Goal: Information Seeking & Learning: Learn about a topic

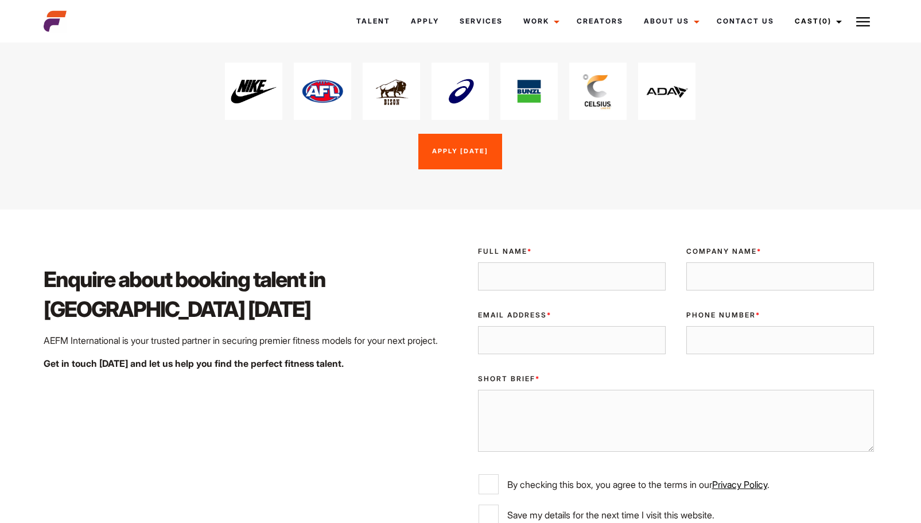
scroll to position [1649, 0]
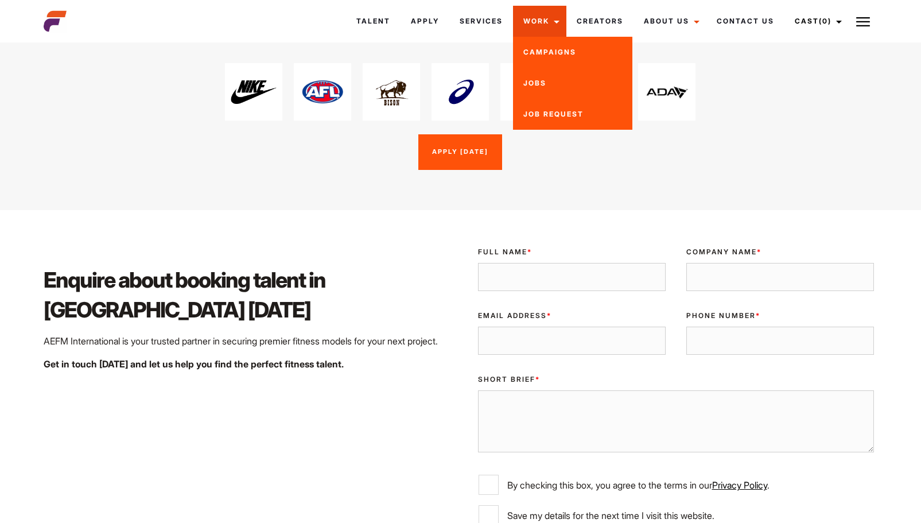
click at [550, 21] on link "Work" at bounding box center [539, 21] width 53 height 31
click at [539, 88] on link "Jobs" at bounding box center [572, 83] width 119 height 31
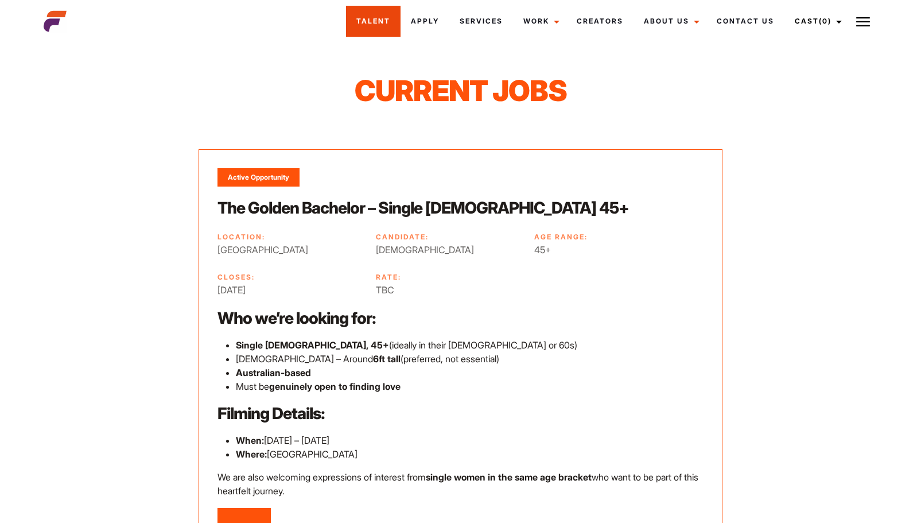
click at [378, 21] on link "Talent" at bounding box center [373, 21] width 55 height 31
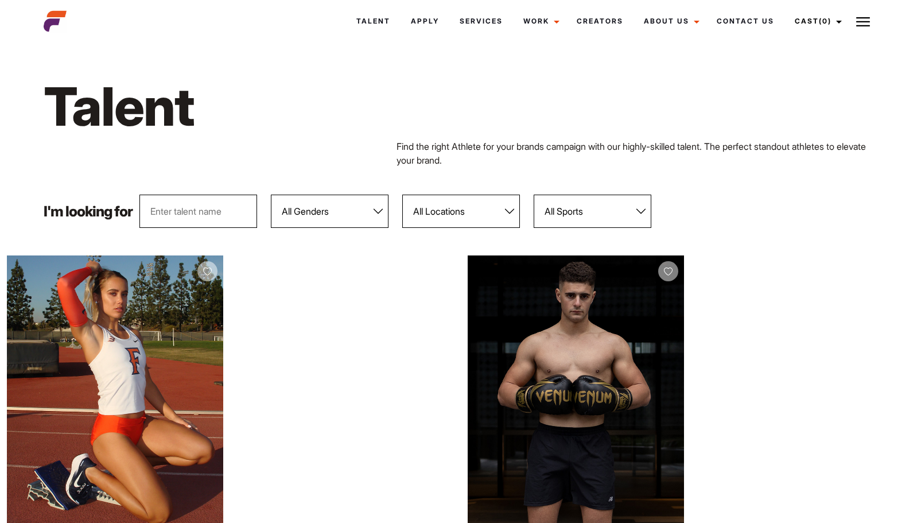
click at [497, 208] on select "All Locations Adelaide Brisbane Darwin Gold Coast Melbourne Perth Sunshine Coas…" at bounding box center [461, 211] width 118 height 33
select select "113"
click at [402, 195] on select "All Locations Adelaide Brisbane Darwin Gold Coast Melbourne Perth Sunshine Coas…" at bounding box center [461, 211] width 118 height 33
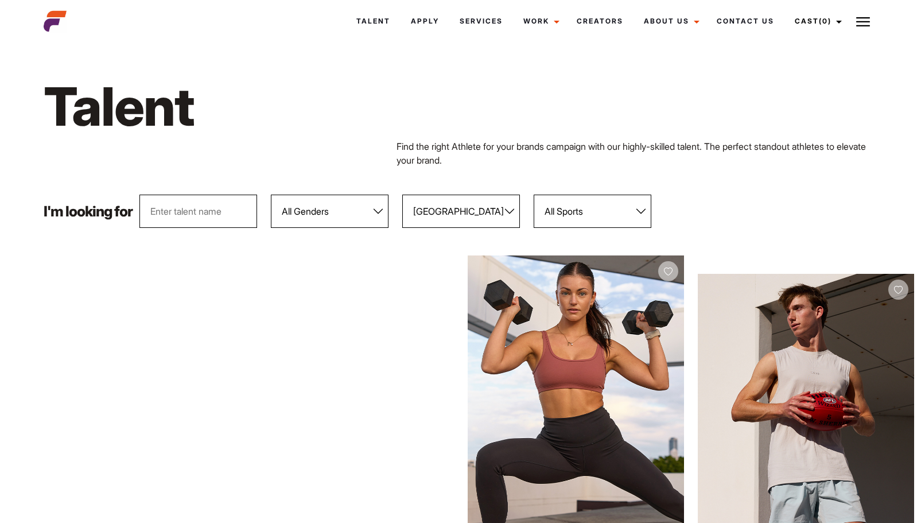
click at [636, 207] on select "All Sports 100 Meter Butterfly Acrobatics Aerial awareness Aerobics AFL Aflw Am…" at bounding box center [593, 211] width 118 height 33
select select "27"
click at [534, 195] on select "All Sports 100 Meter Butterfly Acrobatics Aerial awareness Aerobics AFL Aflw Am…" at bounding box center [593, 211] width 118 height 33
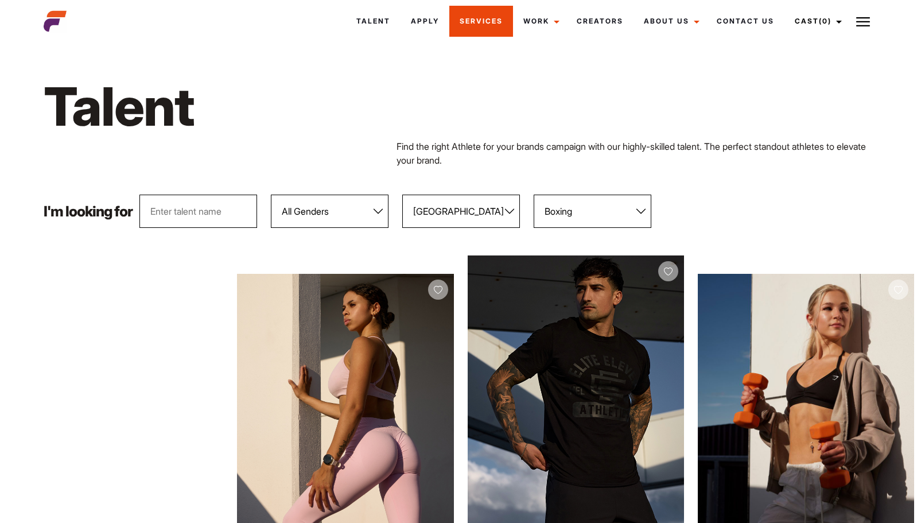
click at [488, 19] on link "Services" at bounding box center [481, 21] width 64 height 31
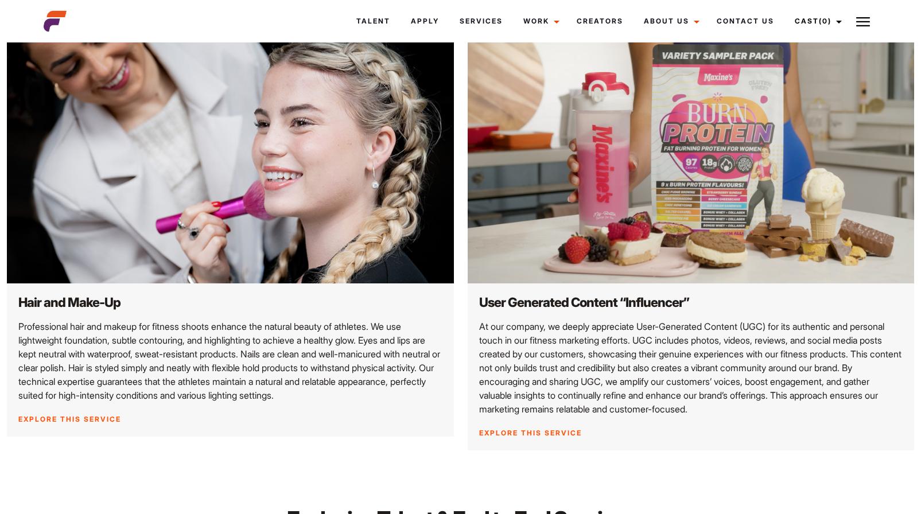
scroll to position [1123, 0]
